Goal: Obtain resource: Obtain resource

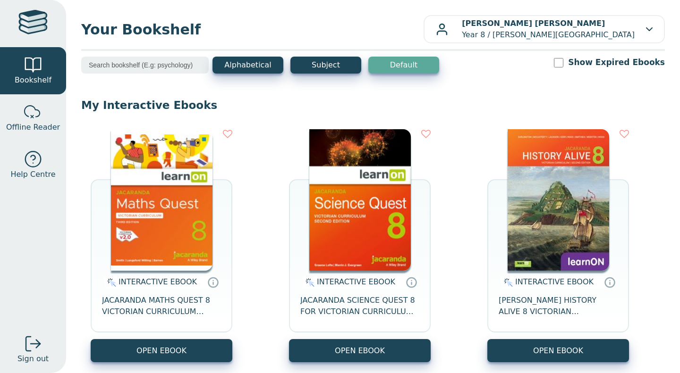
click at [206, 359] on button "OPEN EBOOK" at bounding box center [162, 350] width 142 height 23
click at [216, 347] on button "OPEN EBOOK" at bounding box center [162, 350] width 142 height 23
